Goal: Check status: Check status

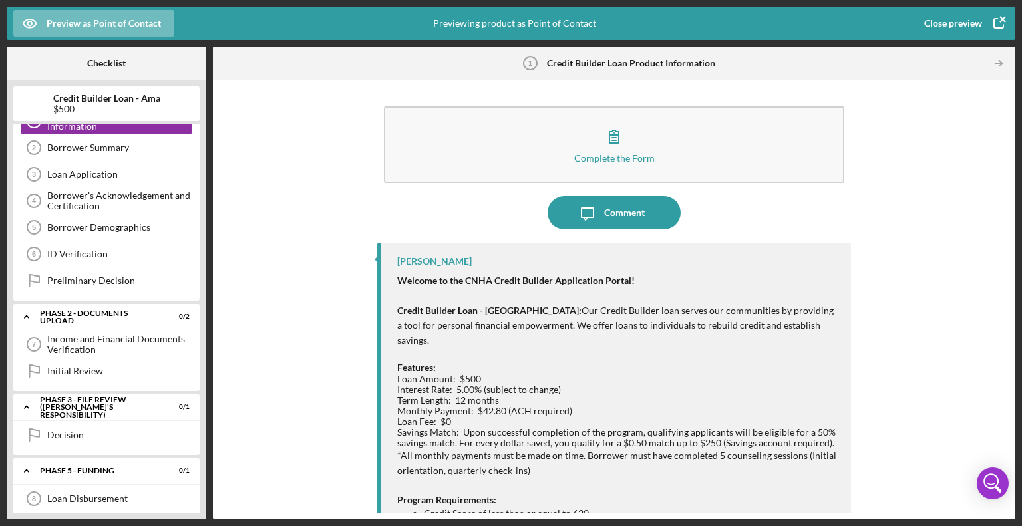
scroll to position [146, 0]
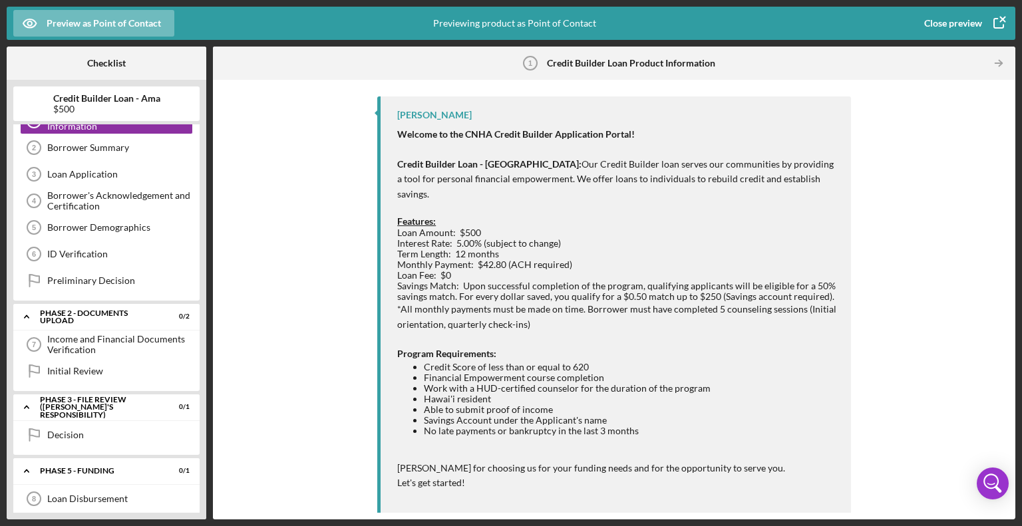
click at [710, 415] on li "Savings Account under the Applicant's name" at bounding box center [631, 420] width 414 height 11
click at [1002, 27] on icon "button" at bounding box center [998, 23] width 9 height 9
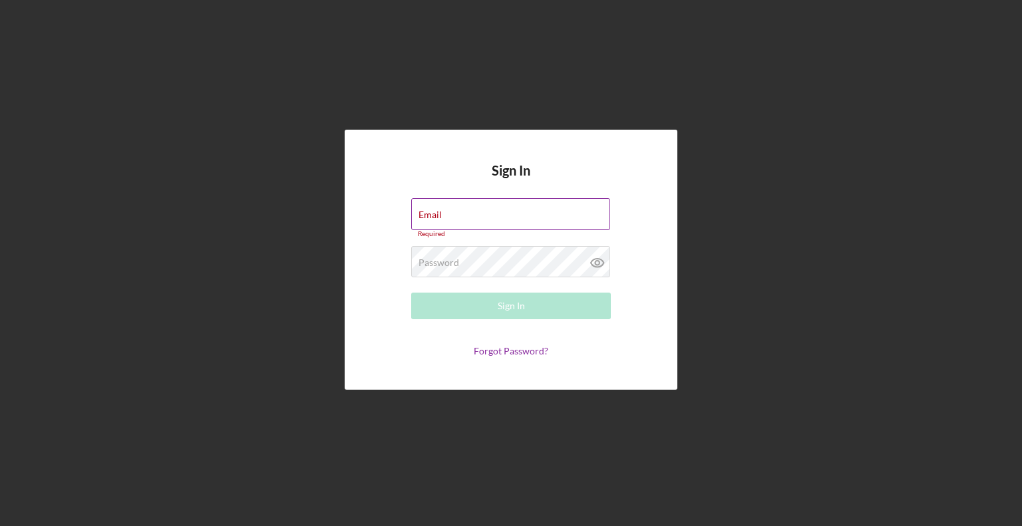
click at [596, 217] on keeper-lock "Open Keeper Popup" at bounding box center [600, 214] width 16 height 16
type input "kahlia@hawaiiancouncil.org"
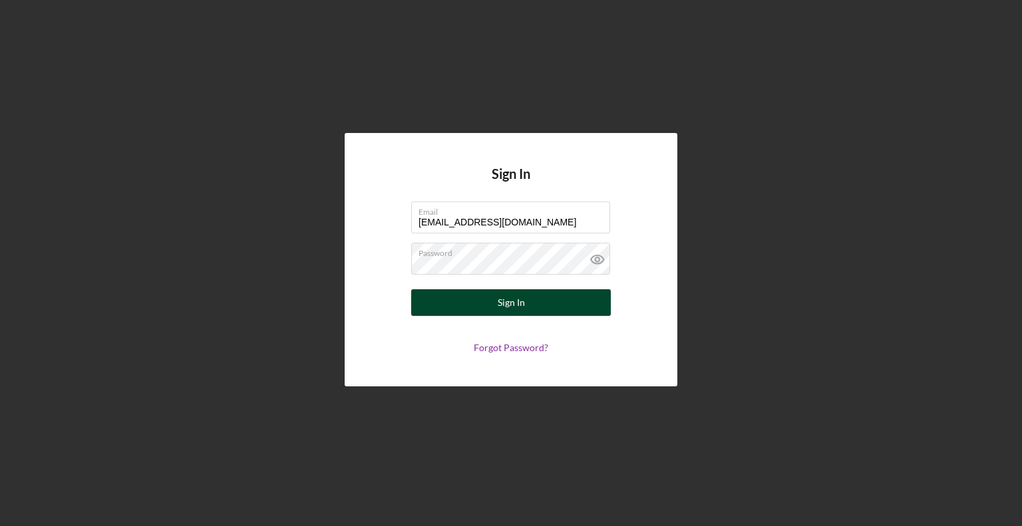
click at [540, 312] on button "Sign In" at bounding box center [511, 303] width 200 height 27
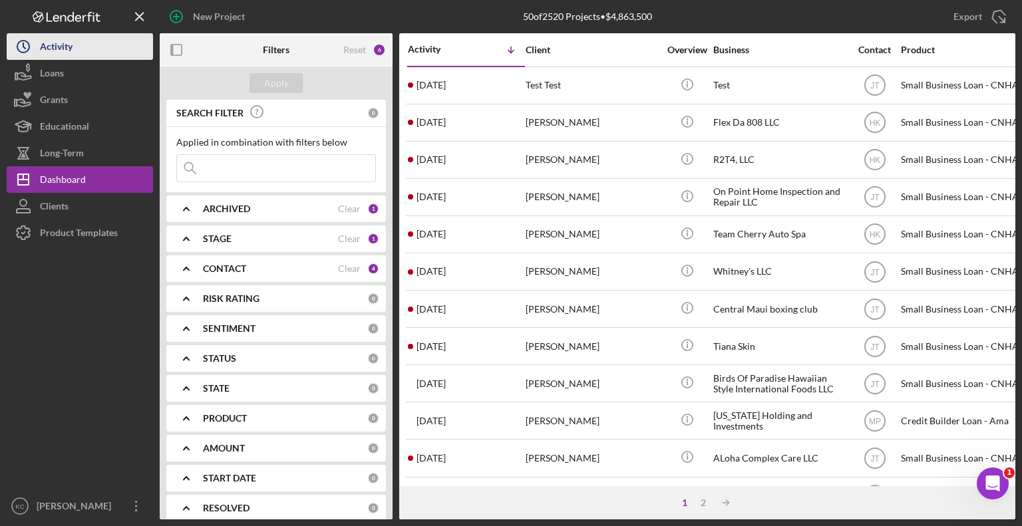
click at [66, 45] on div "Activity" at bounding box center [56, 48] width 33 height 30
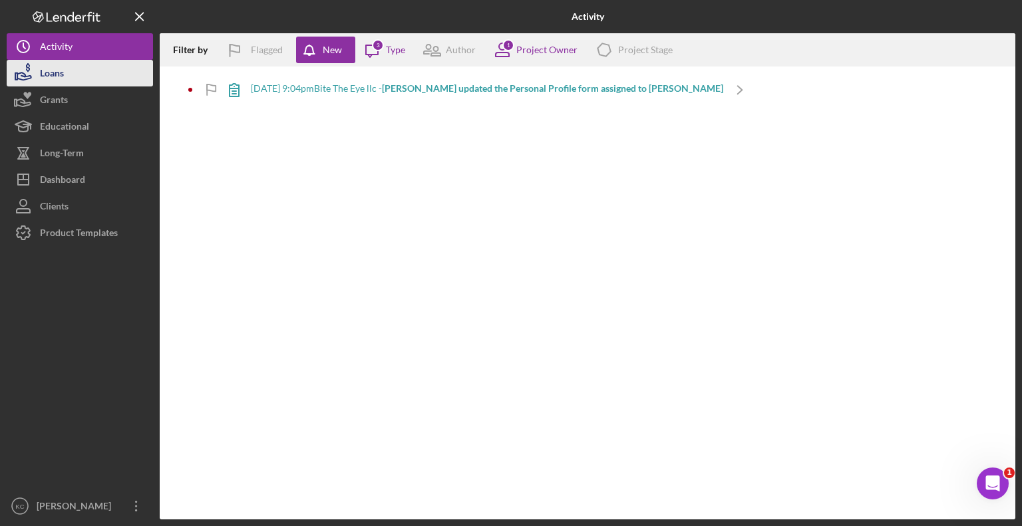
click at [96, 69] on button "Loans" at bounding box center [80, 73] width 146 height 27
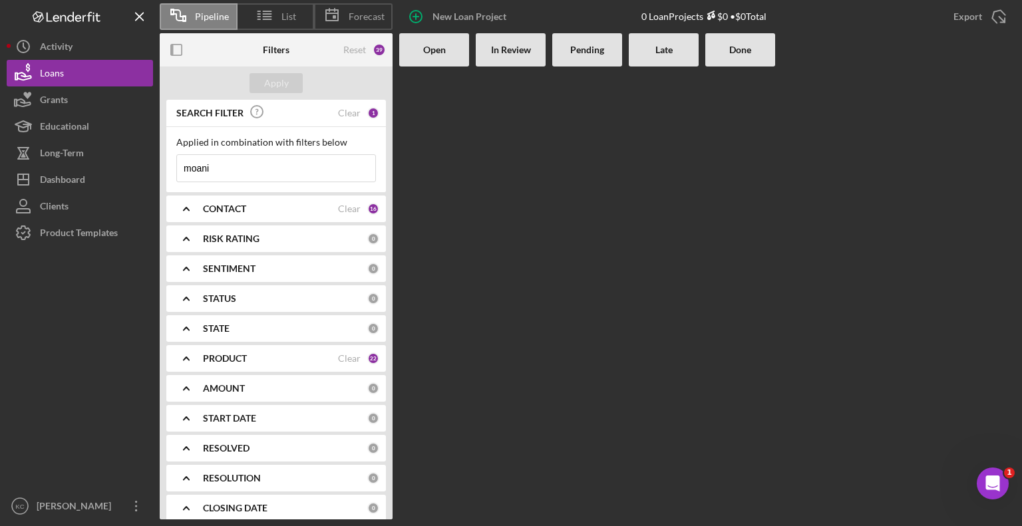
click at [286, 204] on div "CONTACT" at bounding box center [270, 209] width 135 height 11
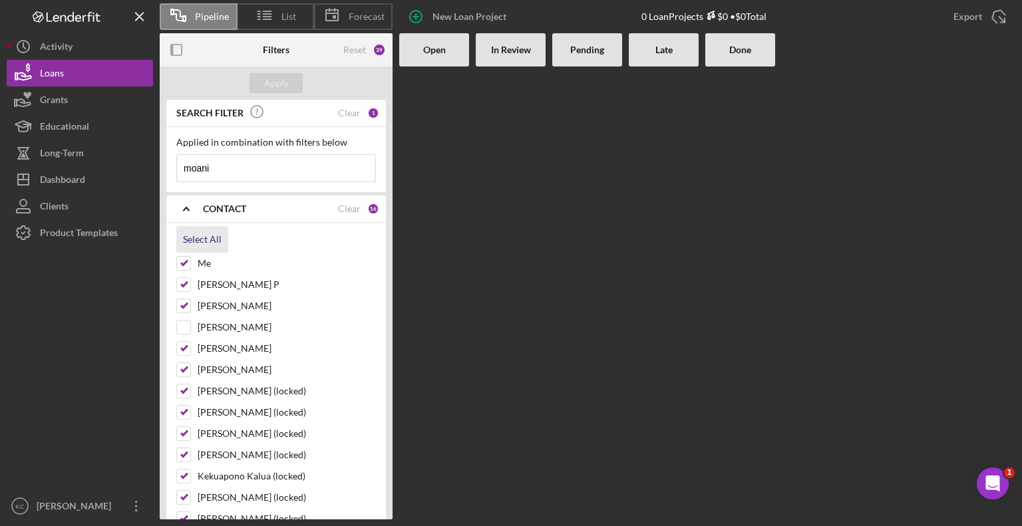
click at [191, 236] on div "Select All" at bounding box center [202, 239] width 39 height 27
checkbox input "true"
click at [338, 208] on div "Clear" at bounding box center [349, 209] width 23 height 11
checkbox input "false"
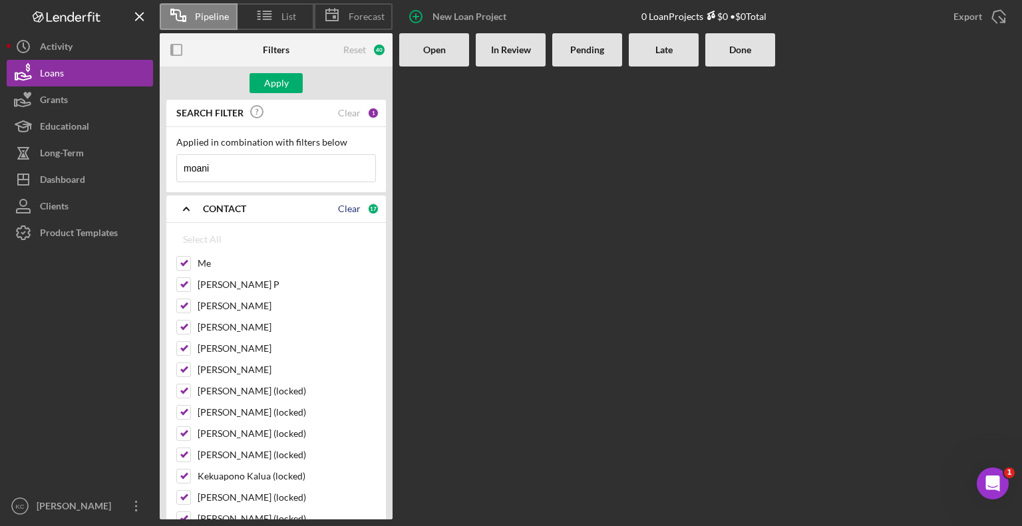
checkbox input "false"
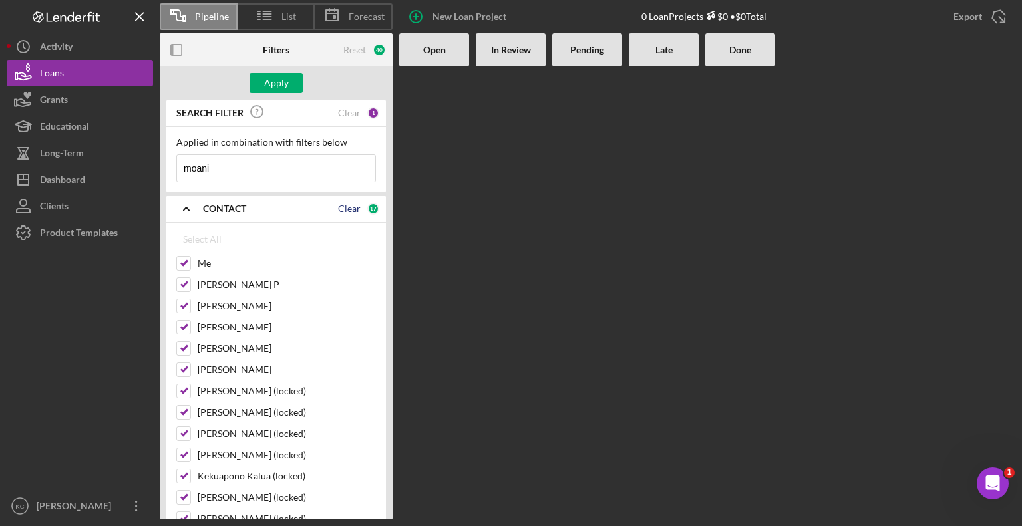
checkbox input "false"
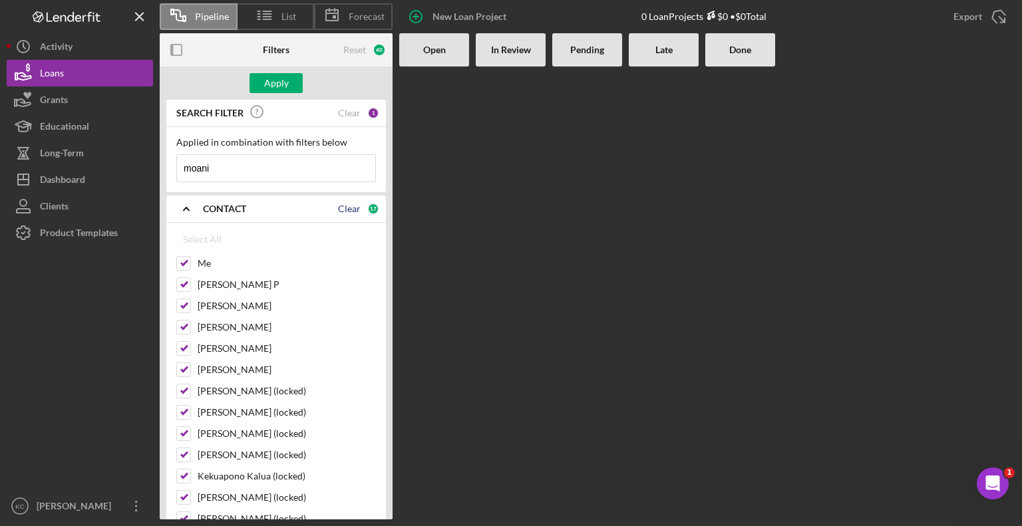
checkbox input "false"
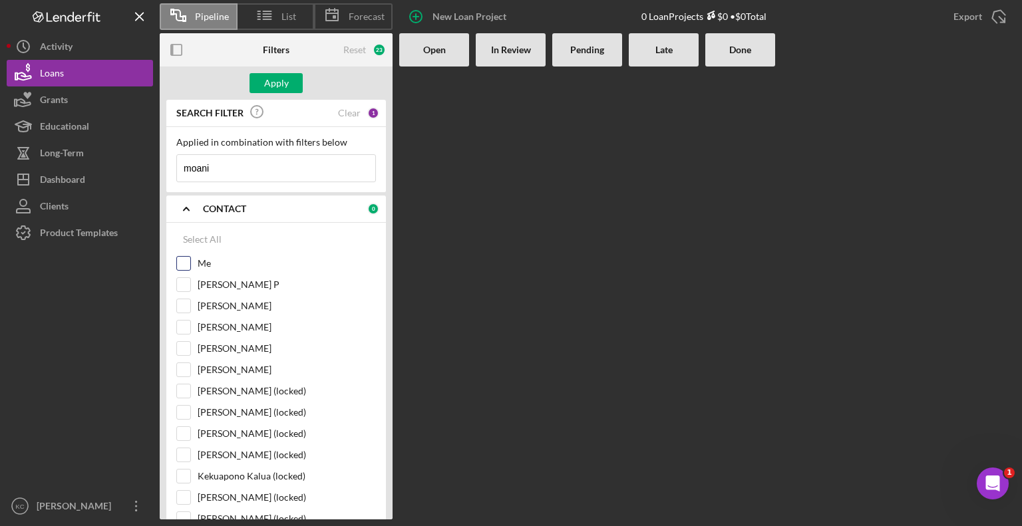
click at [178, 266] on input "Me" at bounding box center [183, 263] width 13 height 13
checkbox input "true"
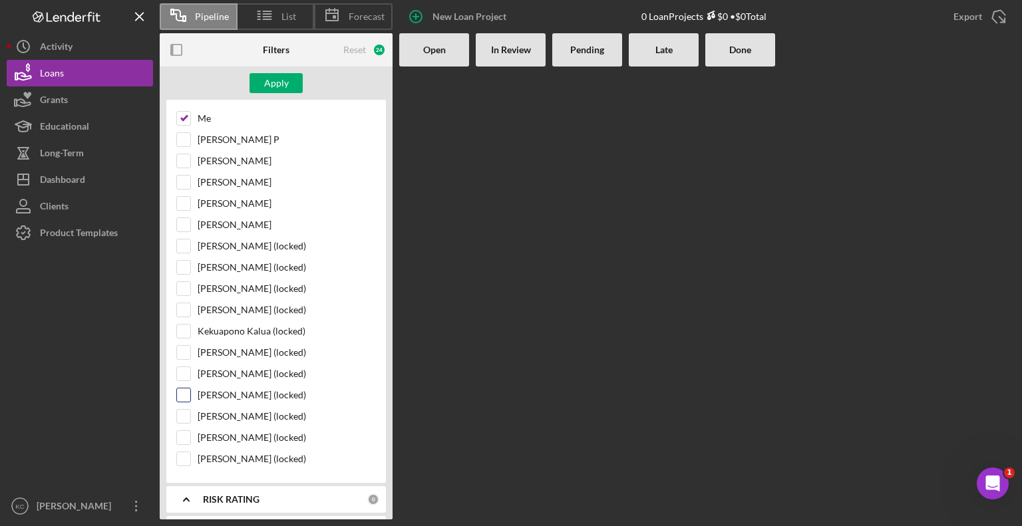
scroll to position [399, 0]
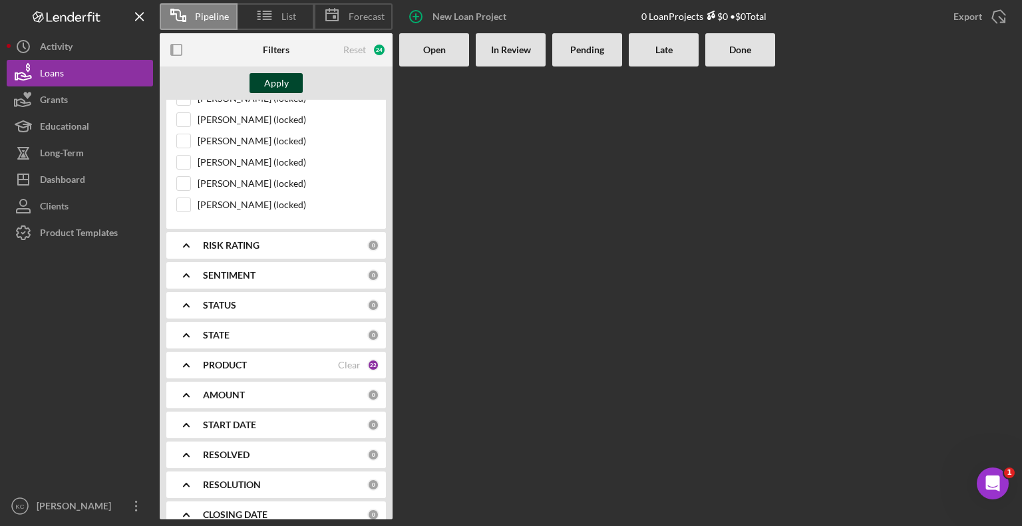
click at [278, 86] on div "Apply" at bounding box center [276, 83] width 25 height 20
click at [246, 353] on div "PRODUCT Clear 22" at bounding box center [291, 365] width 176 height 27
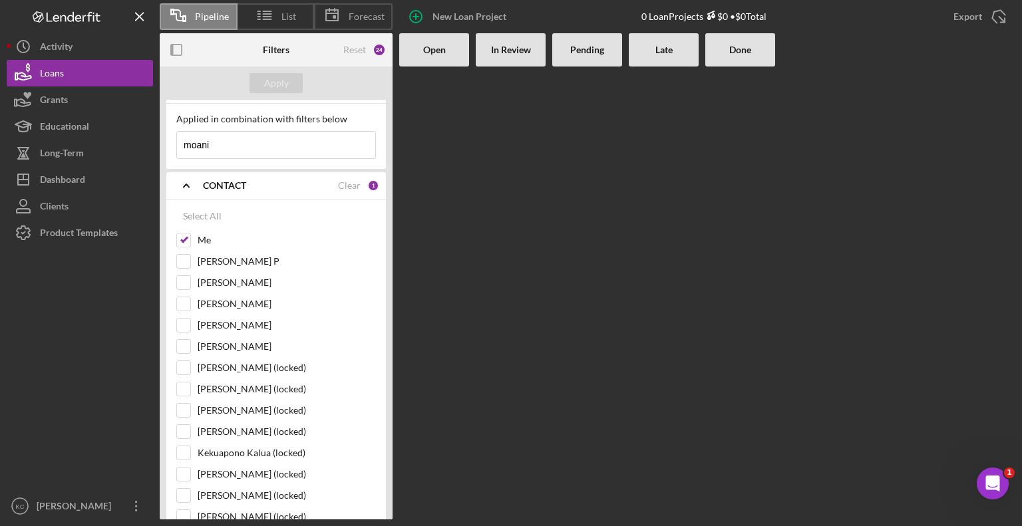
scroll to position [0, 0]
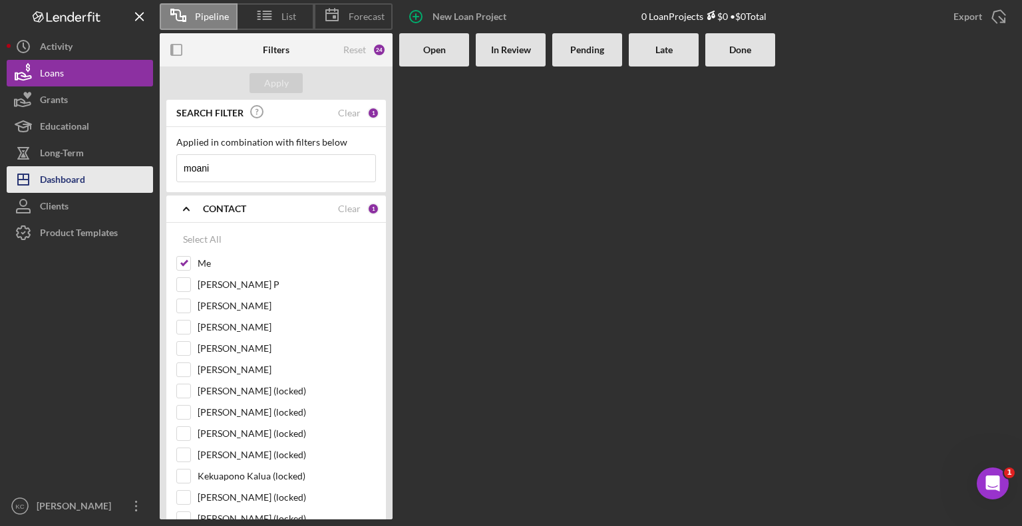
drag, startPoint x: 215, startPoint y: 170, endPoint x: 107, endPoint y: 172, distance: 107.8
click at [107, 172] on div "Pipeline List Forecast New Loan Project 0 Loan Projects $0 • $0 Total Export Ic…" at bounding box center [511, 260] width 1009 height 520
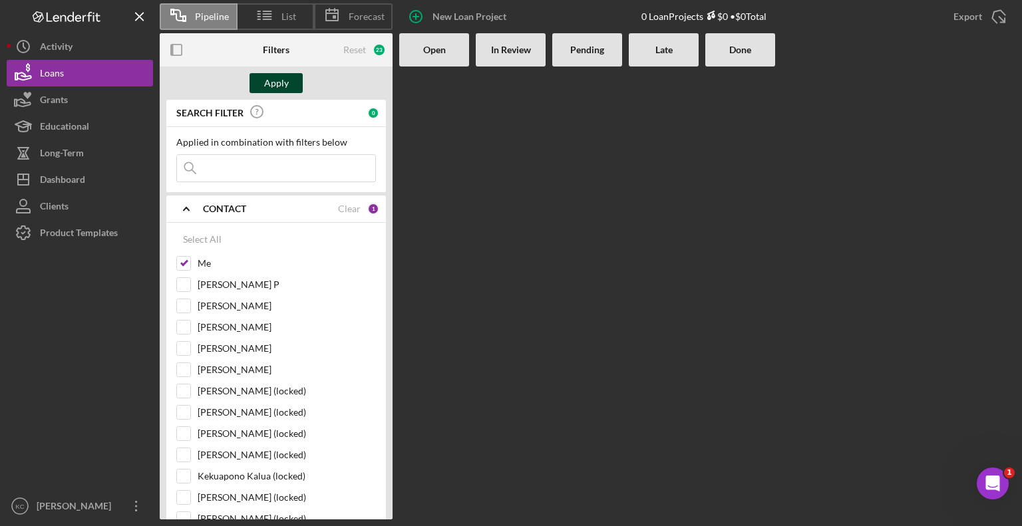
click at [274, 82] on div "Apply" at bounding box center [276, 83] width 25 height 20
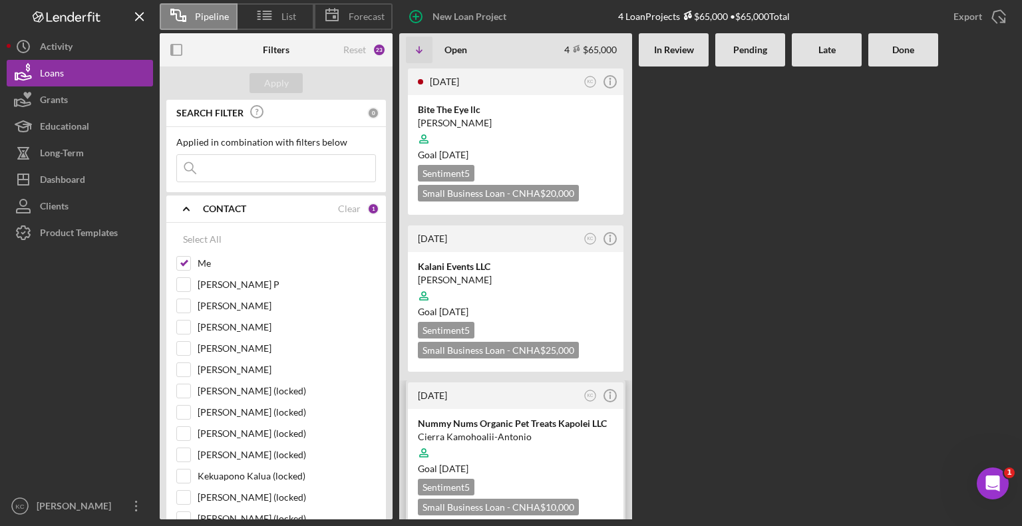
scroll to position [171, 0]
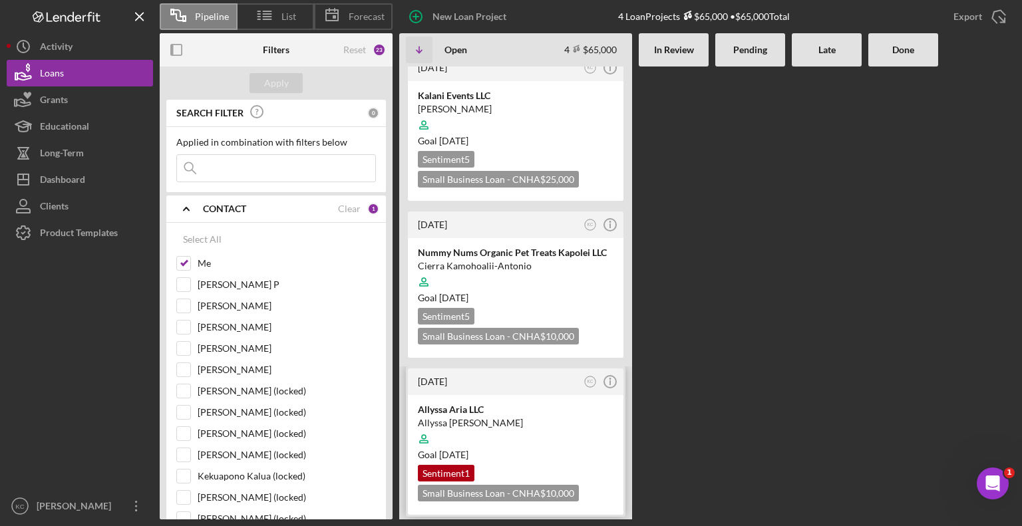
click at [507, 417] on div "Allyssa Aria Quiane" at bounding box center [516, 423] width 196 height 13
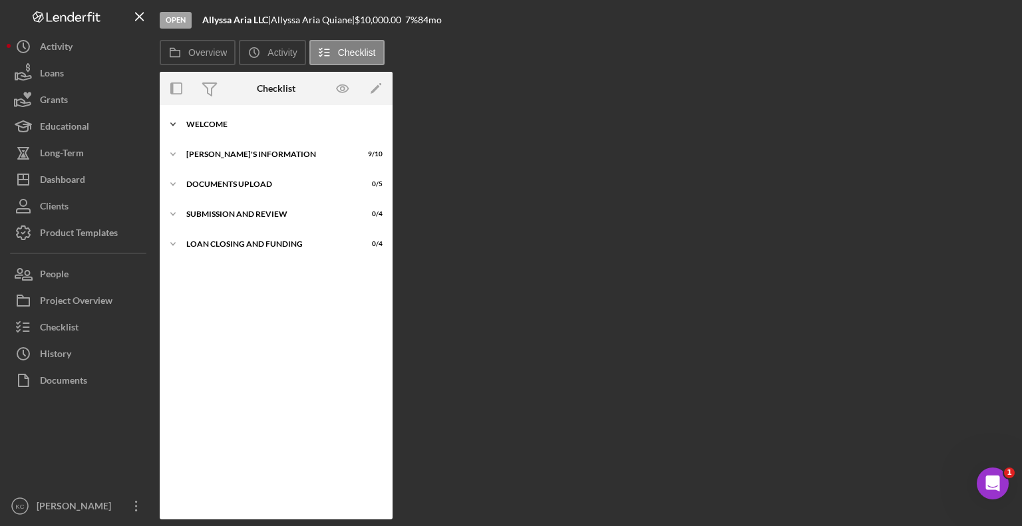
click at [220, 115] on div "Icon/Expander WELCOME 2 / 2" at bounding box center [276, 124] width 233 height 27
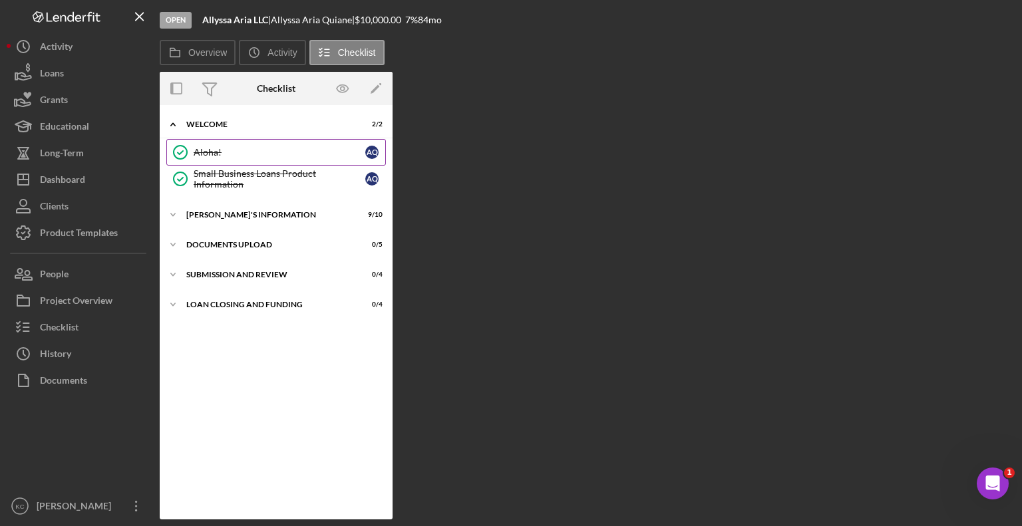
click at [229, 150] on div "Aloha!" at bounding box center [280, 152] width 172 height 11
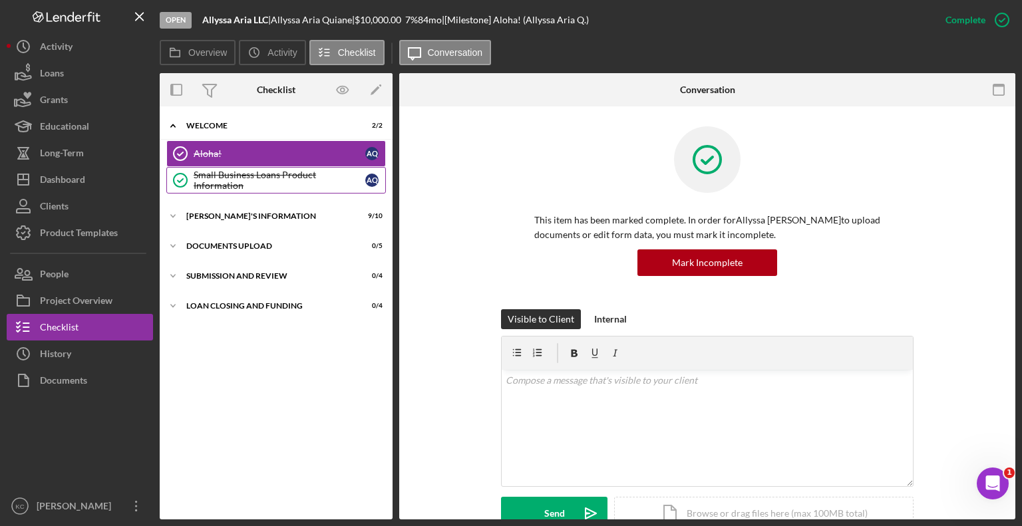
click at [216, 178] on div "Small Business Loans Product Information" at bounding box center [280, 180] width 172 height 21
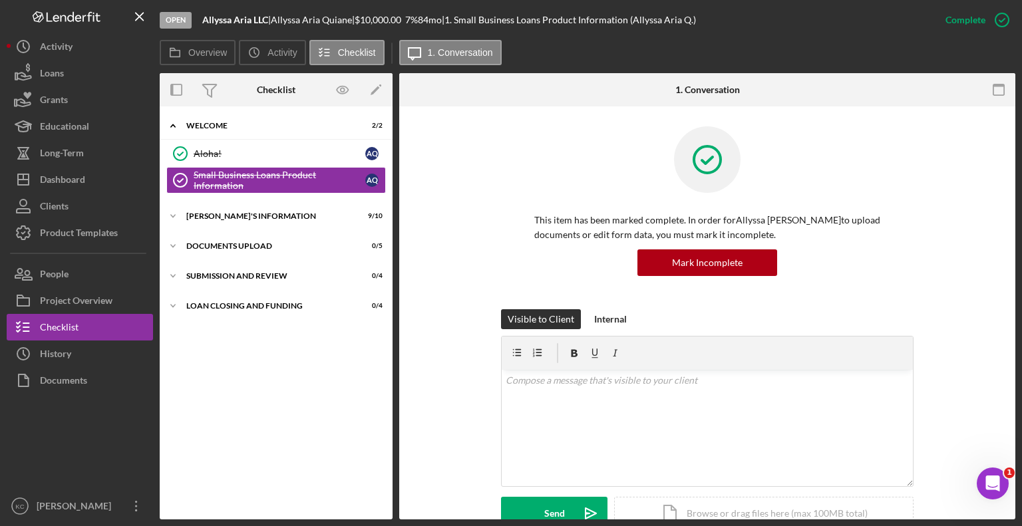
scroll to position [401, 0]
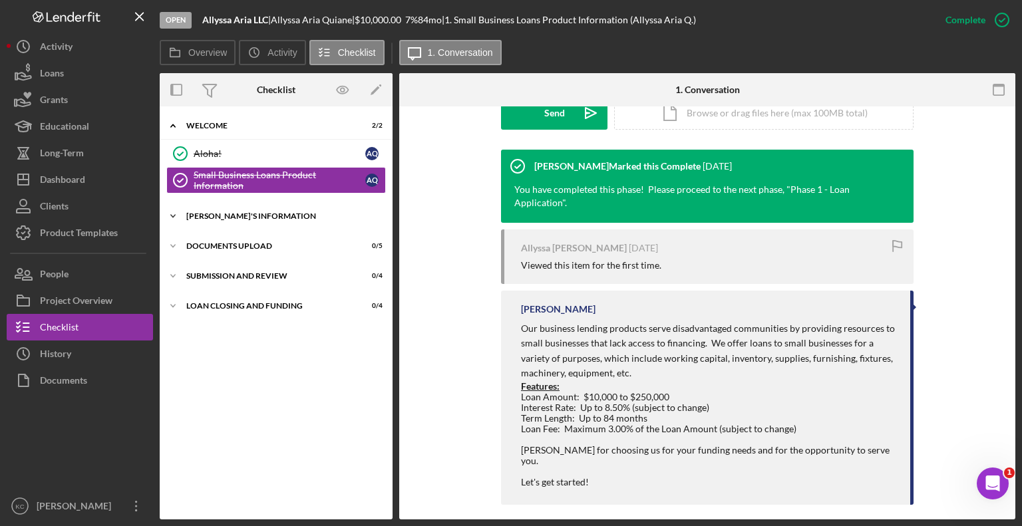
click at [255, 210] on div "Icon/Expander BORROWER'S INFORMATION 9 / 10" at bounding box center [276, 216] width 233 height 27
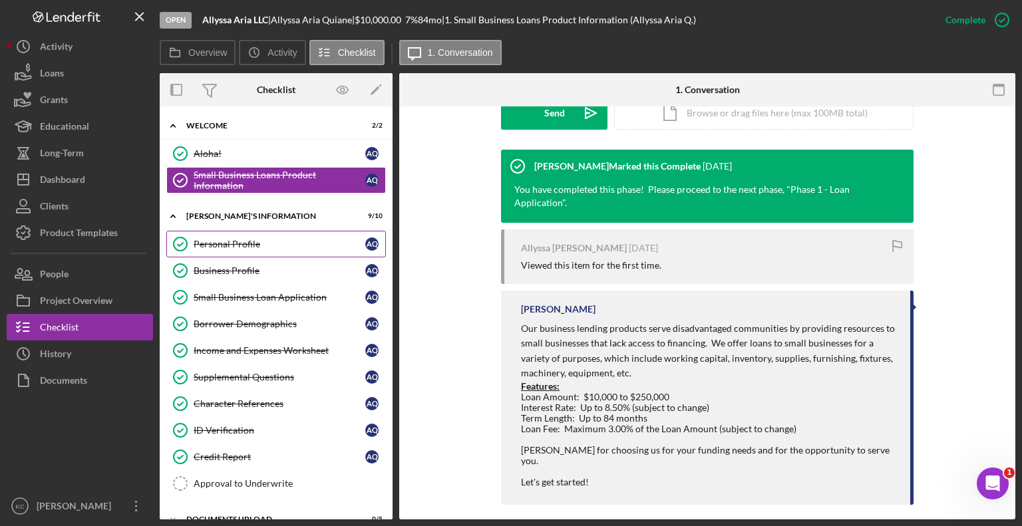
click at [241, 242] on div "Personal Profile" at bounding box center [280, 244] width 172 height 11
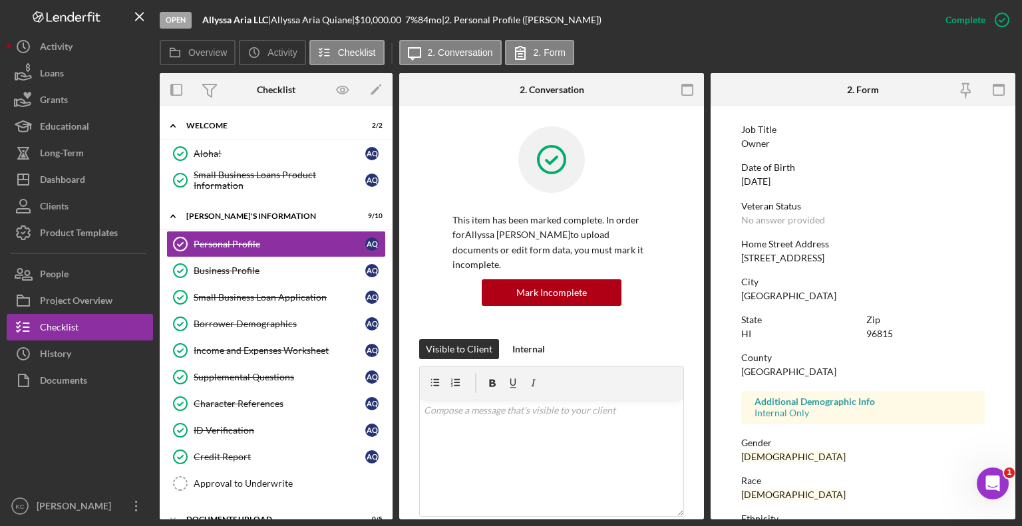
scroll to position [208, 0]
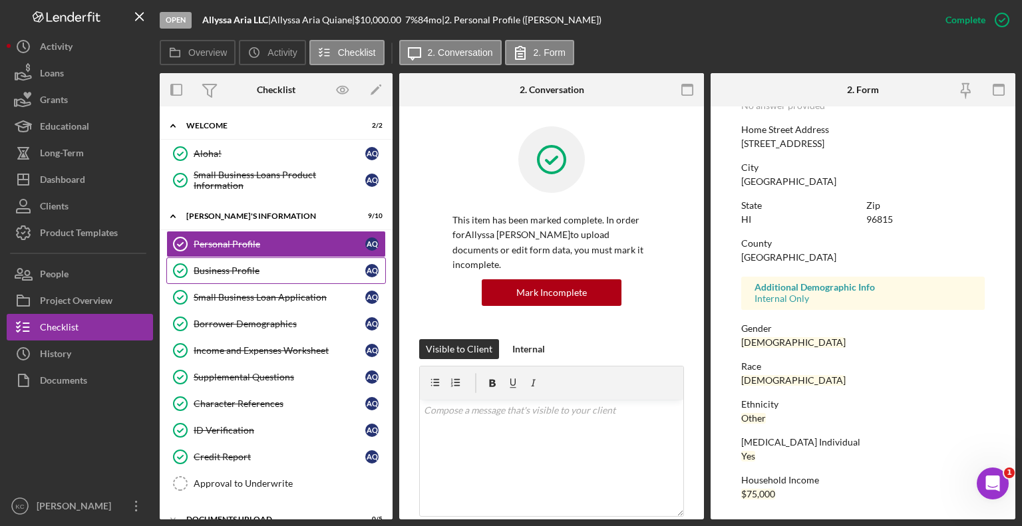
click at [237, 261] on link "Business Profile Business Profile A Q" at bounding box center [276, 271] width 220 height 27
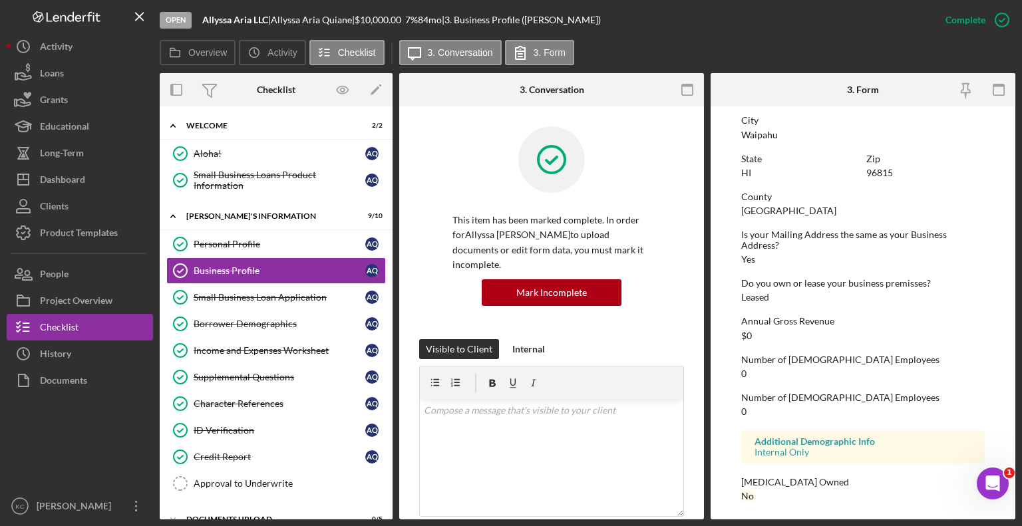
scroll to position [601, 0]
click at [235, 292] on div "Small Business Loan Application" at bounding box center [280, 297] width 172 height 11
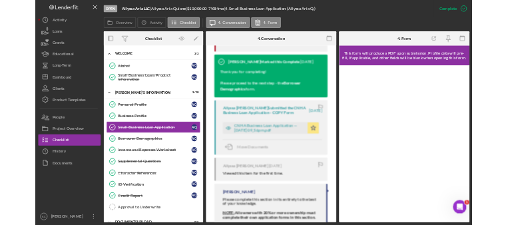
scroll to position [1198, 0]
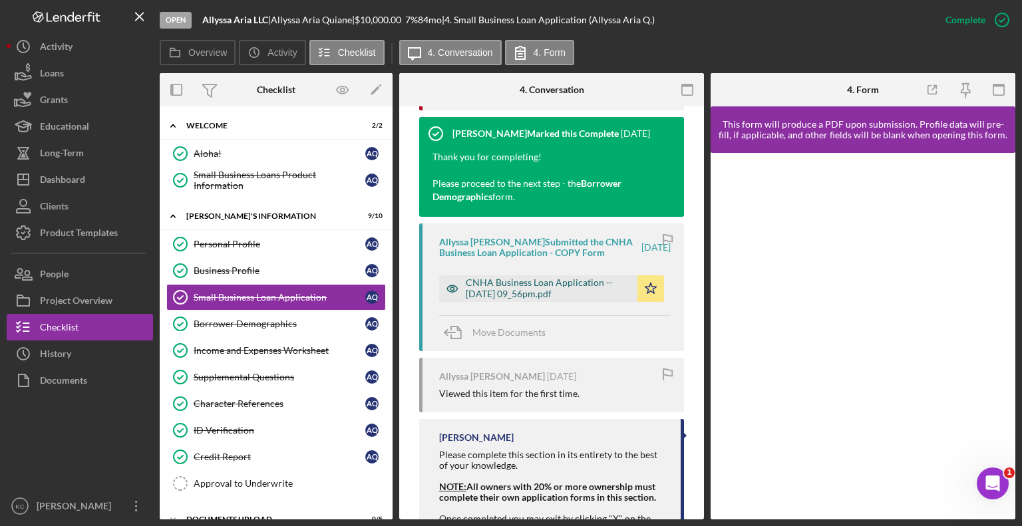
click at [506, 278] on div "CNHA Business Loan Application -- 2025-06-01 09_56pm.pdf" at bounding box center [548, 288] width 165 height 21
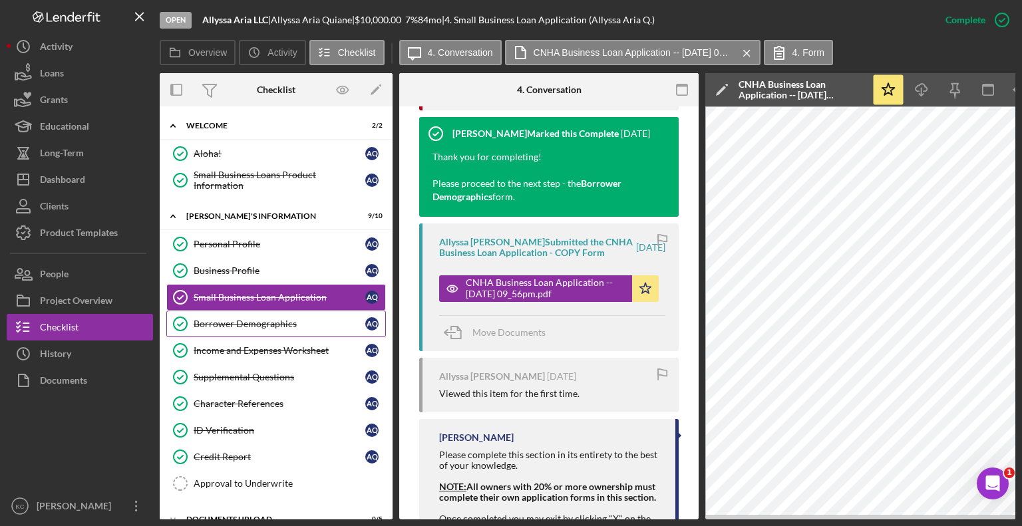
click at [257, 324] on div "Borrower Demographics" at bounding box center [280, 324] width 172 height 11
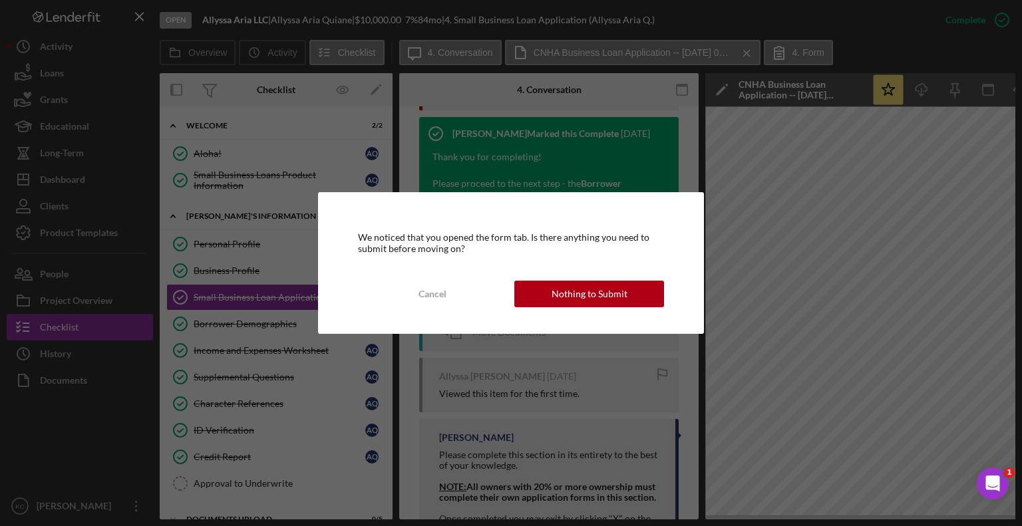
drag, startPoint x: 454, startPoint y: 298, endPoint x: 461, endPoint y: 295, distance: 7.8
click at [455, 298] on button "Cancel" at bounding box center [433, 294] width 150 height 27
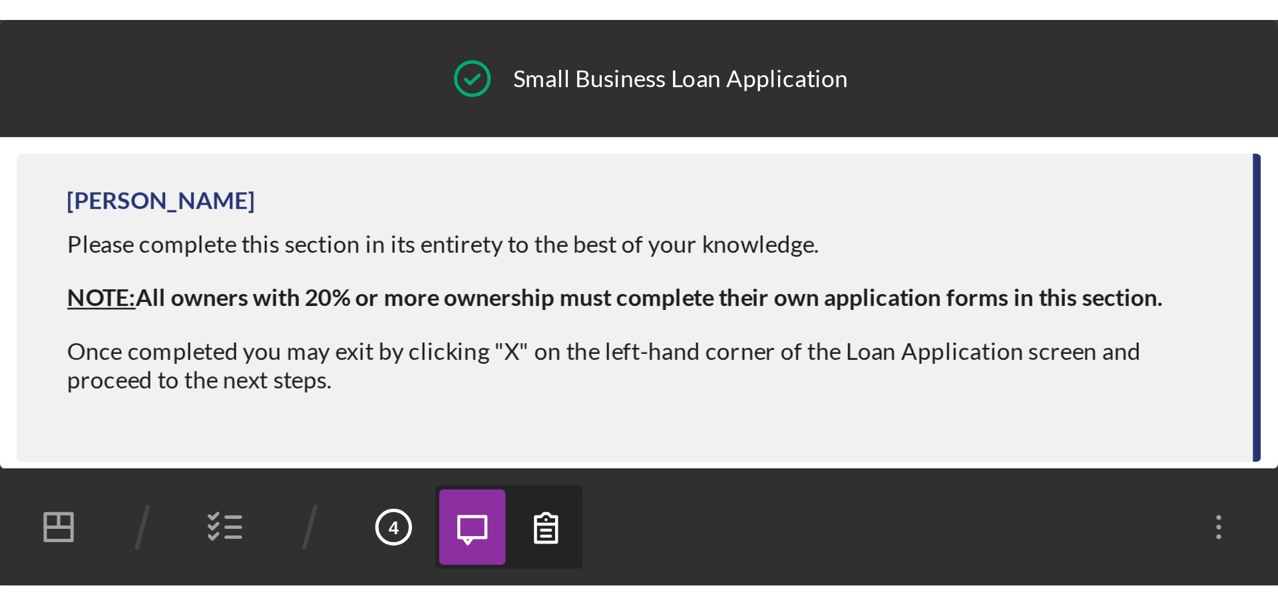
scroll to position [923, 0]
